Goal: Find specific page/section: Find specific page/section

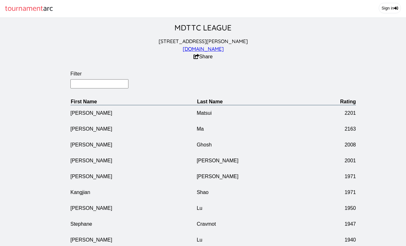
click at [105, 84] on input "Filter" at bounding box center [99, 83] width 58 height 9
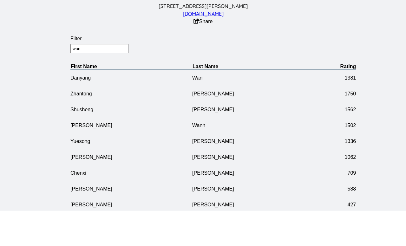
type input "[PERSON_NAME]"
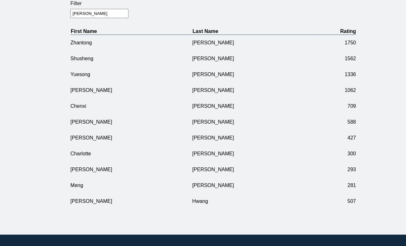
scroll to position [70, 0]
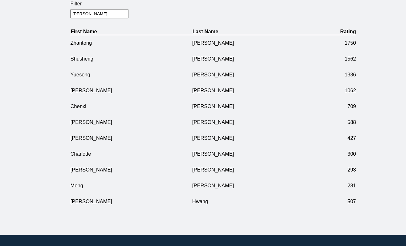
click at [90, 44] on td "Zhantong" at bounding box center [131, 43] width 122 height 16
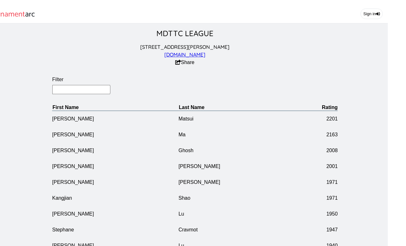
scroll to position [0, 20]
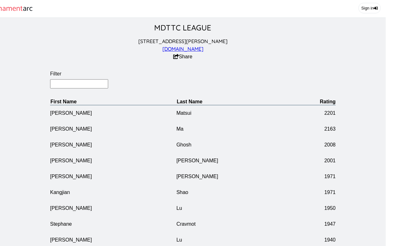
click at [84, 82] on input "Filter" at bounding box center [79, 83] width 58 height 9
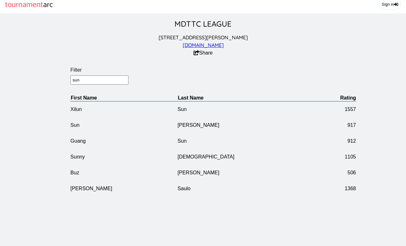
scroll to position [0, 0]
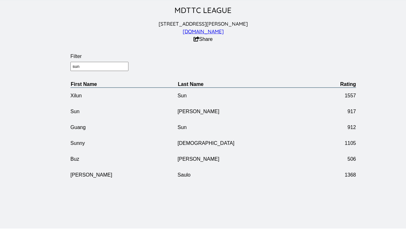
click at [98, 79] on input "sun" at bounding box center [99, 83] width 58 height 9
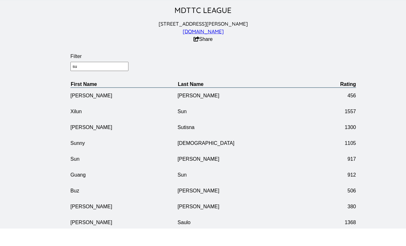
type input "s"
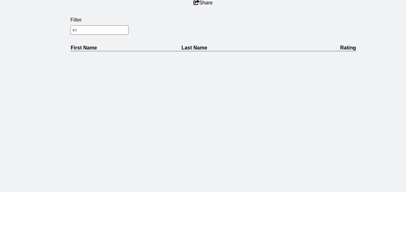
type input "v"
type input "[PERSON_NAME]"
click at [79, 105] on td "[PERSON_NAME]" at bounding box center [131, 113] width 122 height 16
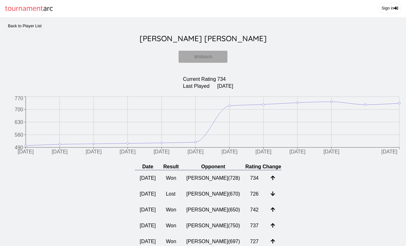
scroll to position [76, 0]
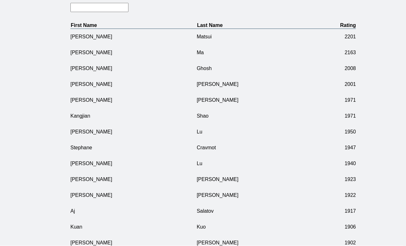
click at [102, 8] on input "Filter" at bounding box center [99, 7] width 58 height 9
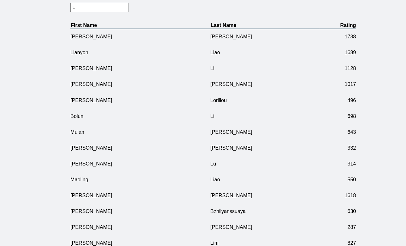
type input "Lu"
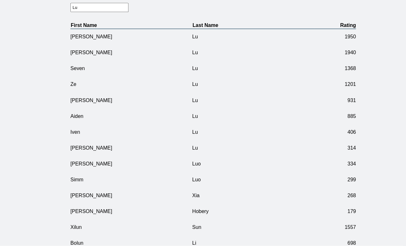
scroll to position [71, 0]
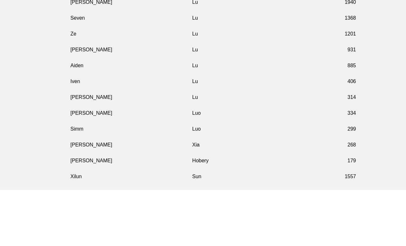
click at [172, 114] on td "Aiden" at bounding box center [131, 122] width 122 height 16
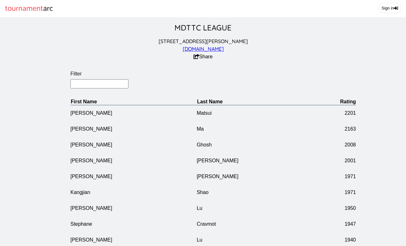
click at [98, 82] on input "Filter" at bounding box center [99, 83] width 58 height 9
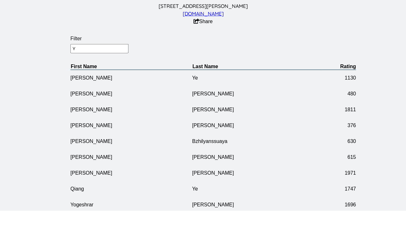
type input "Yu"
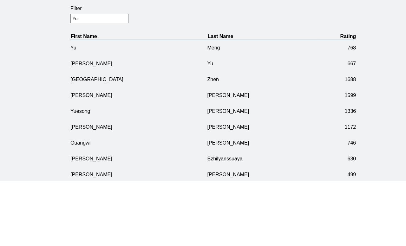
click at [136, 121] on td "[PERSON_NAME]" at bounding box center [138, 129] width 137 height 16
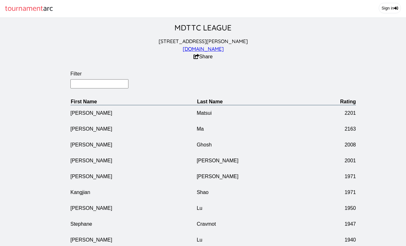
click at [105, 84] on input "Filter" at bounding box center [99, 83] width 58 height 9
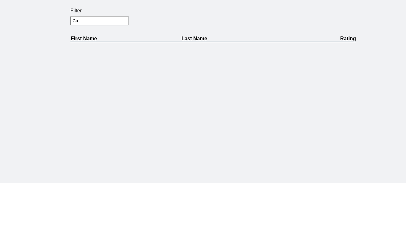
type input "C"
type input "[PERSON_NAME]"
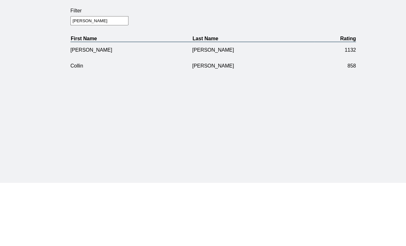
click at [74, 121] on td "Collin" at bounding box center [131, 129] width 122 height 16
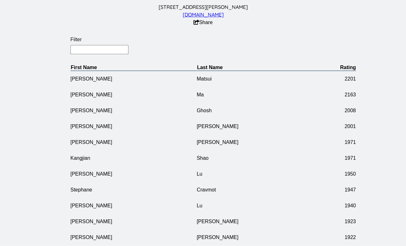
scroll to position [34, 0]
click at [101, 53] on input "Filter" at bounding box center [99, 49] width 58 height 9
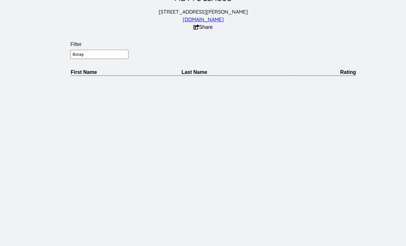
scroll to position [29, 0]
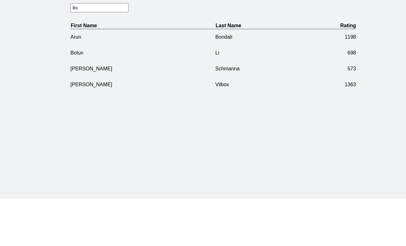
type input "B"
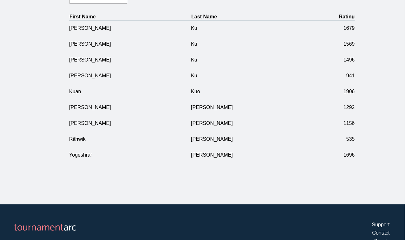
scroll to position [68, 1]
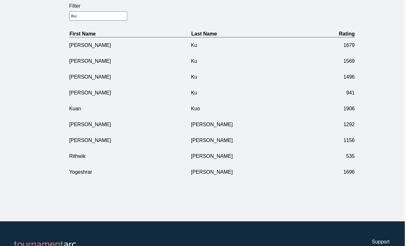
type input "K"
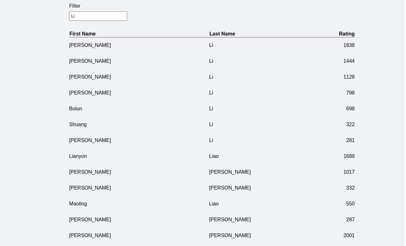
type input "[PERSON_NAME]"
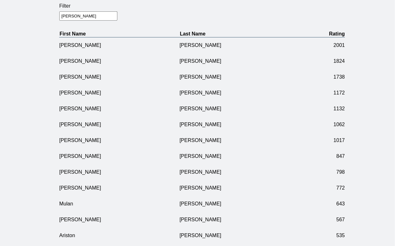
scroll to position [68, 14]
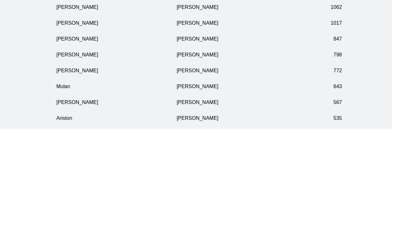
click at [66, 164] on td "[PERSON_NAME]" at bounding box center [116, 172] width 120 height 16
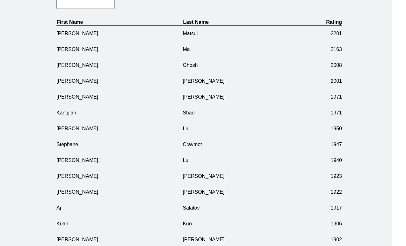
scroll to position [27, 14]
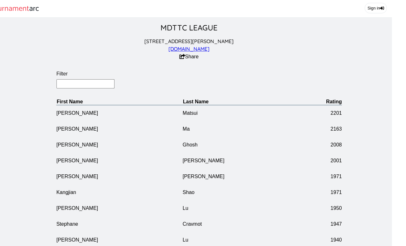
click at [96, 88] on input "Filter" at bounding box center [85, 83] width 58 height 9
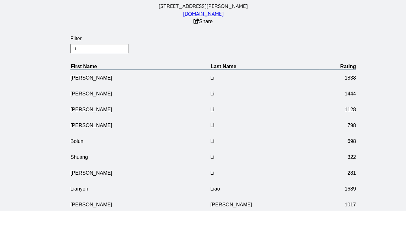
type input "[PERSON_NAME]"
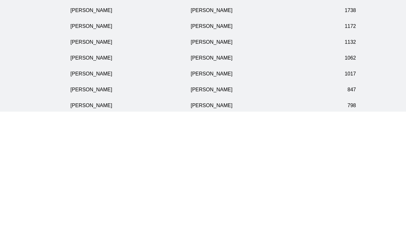
click at [80, 200] on td "[PERSON_NAME]" at bounding box center [130, 208] width 120 height 16
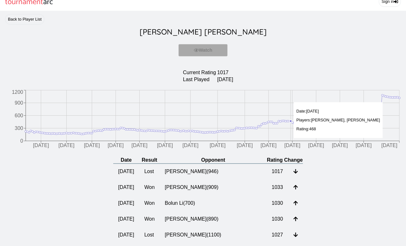
scroll to position [6, 0]
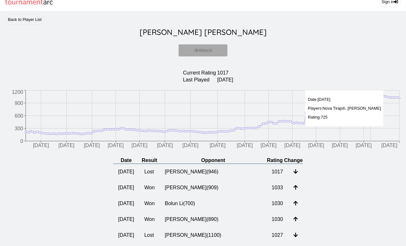
click at [371, 132] on icon "[DATE] [DATE] [DATE] [DATE] [DATE] [DATE] [DATE] [DATE] [DATE] [DATE] [DATE] [D…" at bounding box center [203, 120] width 396 height 63
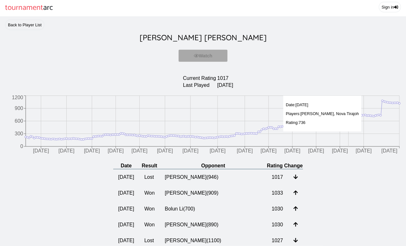
scroll to position [0, 0]
